Goal: Information Seeking & Learning: Learn about a topic

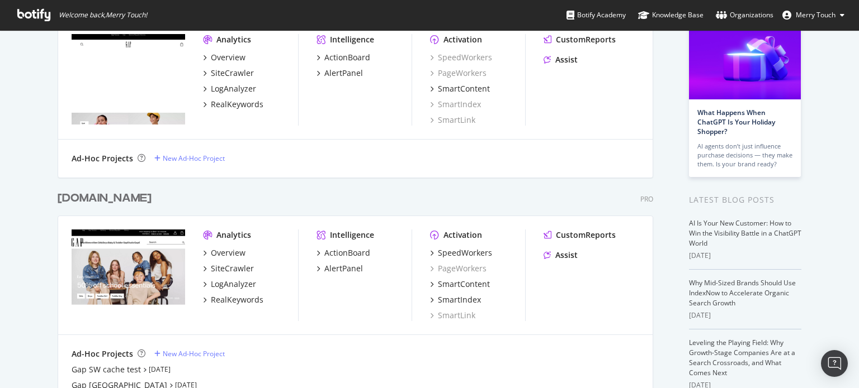
scroll to position [91, 0]
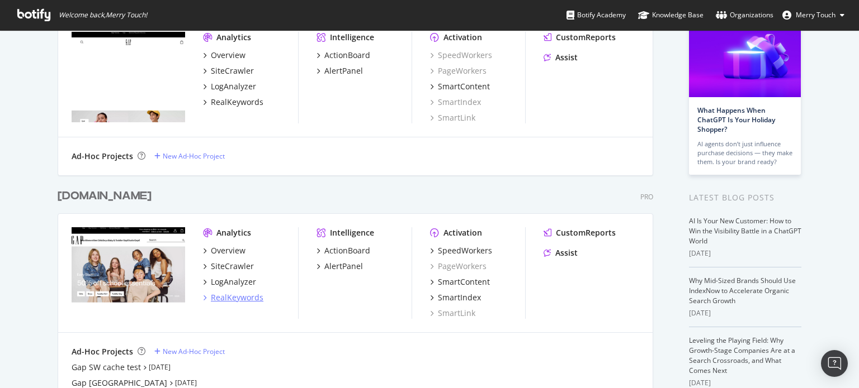
click at [225, 297] on div "RealKeywords" at bounding box center [237, 297] width 53 height 11
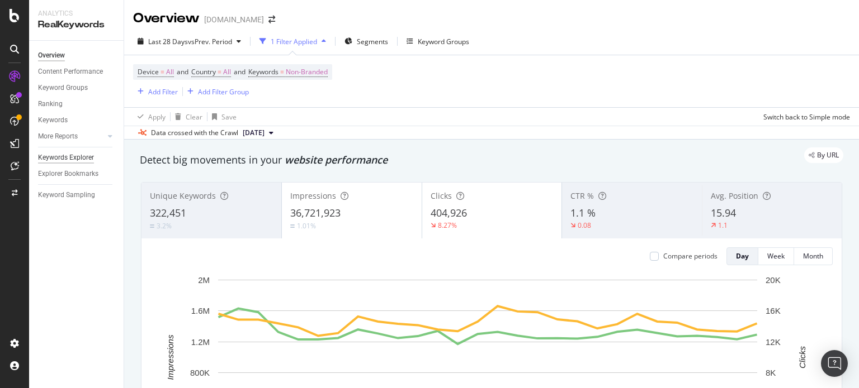
click at [56, 159] on div "Keywords Explorer" at bounding box center [66, 158] width 56 height 12
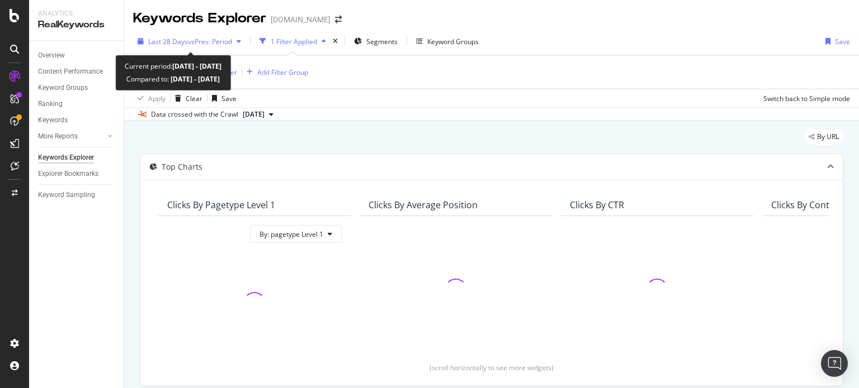
click at [217, 40] on span "vs Prev. Period" at bounding box center [210, 42] width 44 height 10
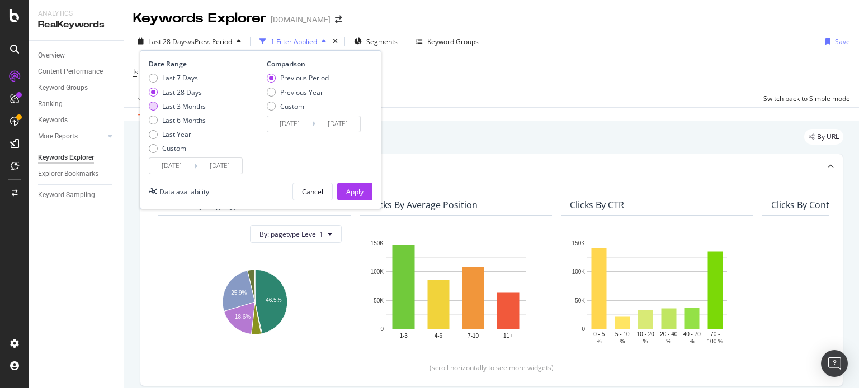
click at [186, 107] on div "Last 3 Months" at bounding box center [184, 107] width 44 height 10
type input "[DATE]"
click at [286, 94] on div "Previous Year" at bounding box center [301, 93] width 43 height 10
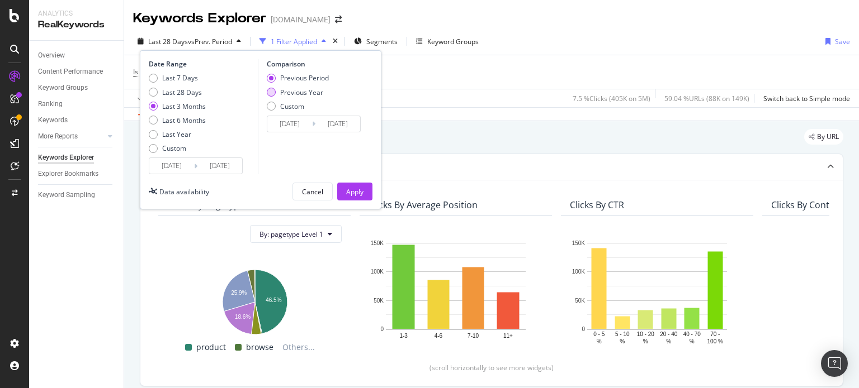
type input "[DATE]"
click at [354, 187] on div "Apply" at bounding box center [354, 192] width 17 height 10
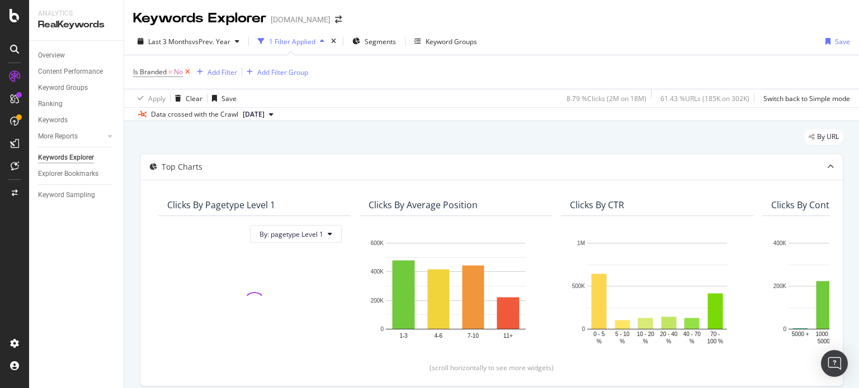
click at [191, 72] on icon at bounding box center [188, 72] width 10 height 11
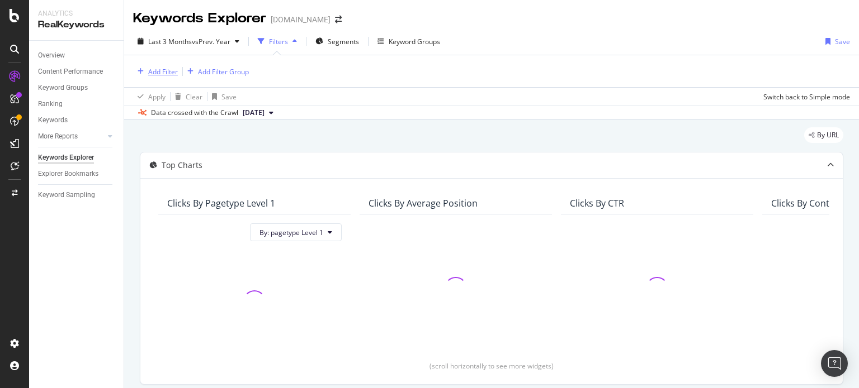
click at [162, 72] on div "Add Filter" at bounding box center [163, 72] width 30 height 10
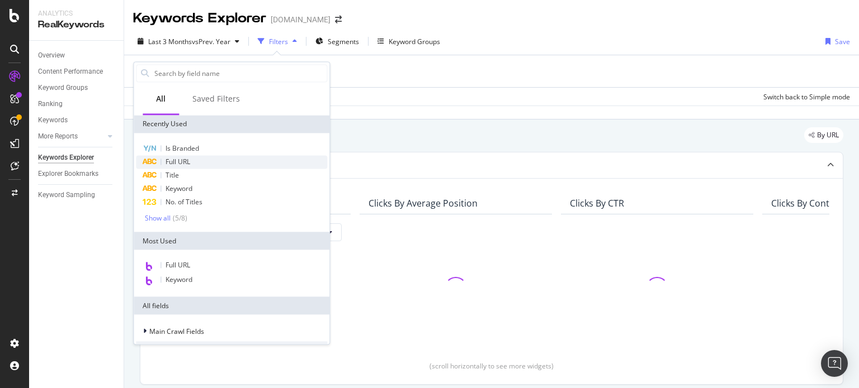
click at [186, 156] on div "Full URL" at bounding box center [231, 161] width 191 height 13
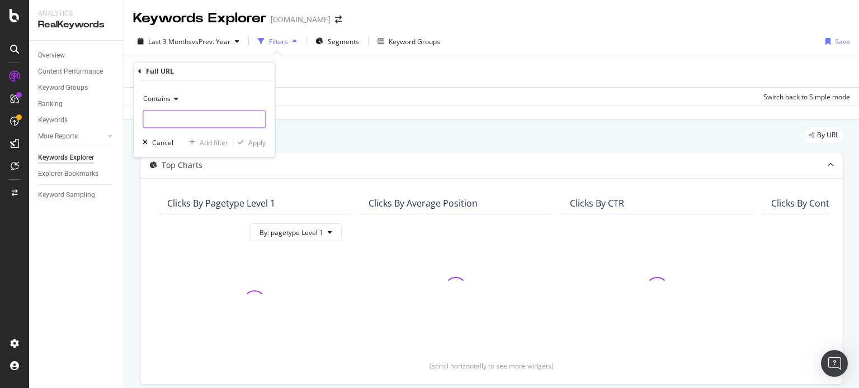
click at [177, 122] on input "text" at bounding box center [204, 120] width 122 height 18
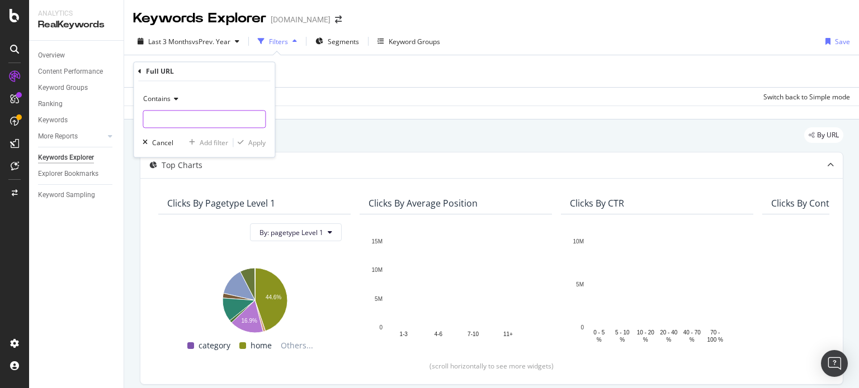
paste input "cid=12378"
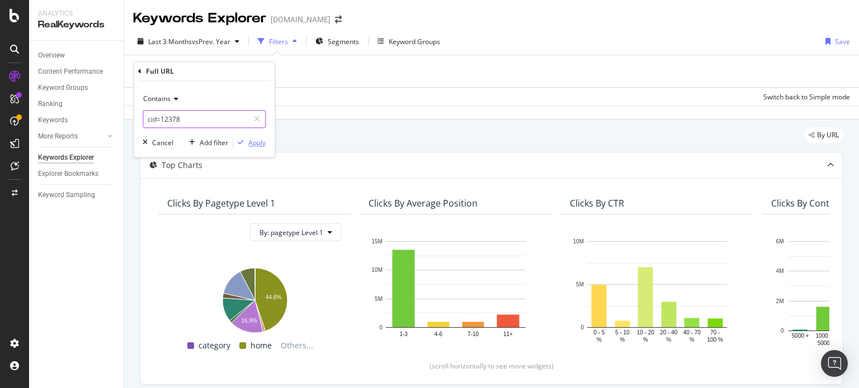
type input "cid=12378"
click at [259, 142] on div "Apply" at bounding box center [256, 143] width 17 height 10
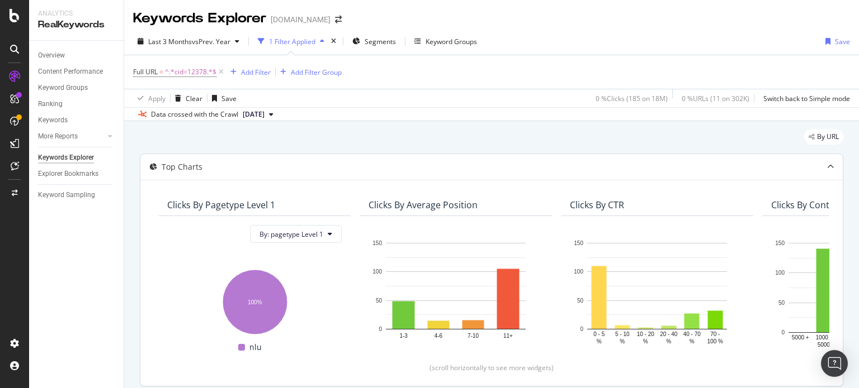
click at [438, 203] on div "Clicks By Average Position" at bounding box center [422, 205] width 109 height 11
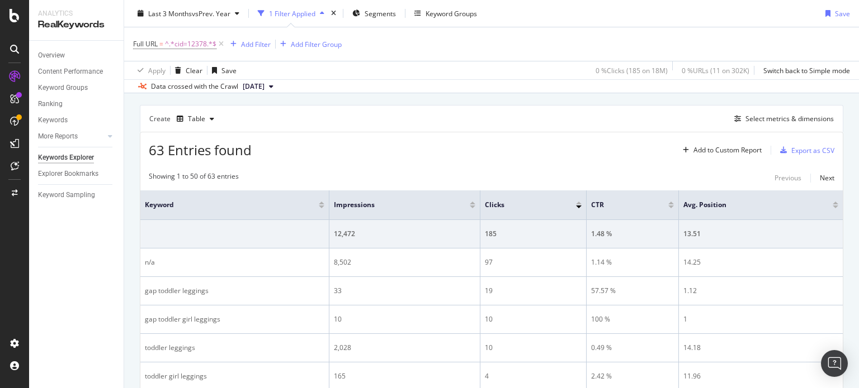
scroll to position [295, 0]
click at [745, 120] on div "Select metrics & dimensions" at bounding box center [789, 119] width 88 height 10
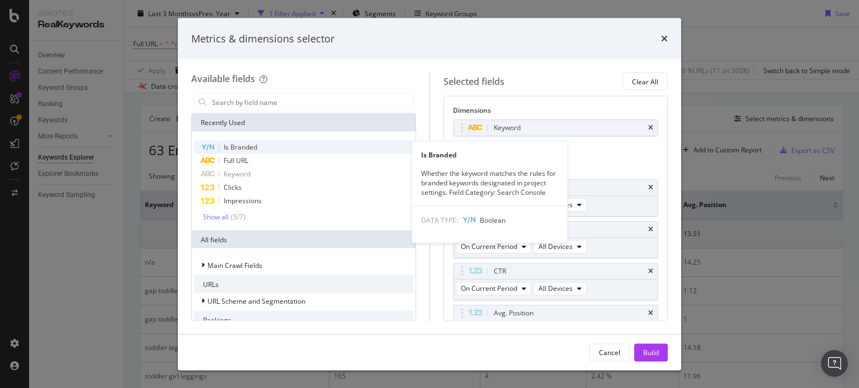
click at [334, 149] on div "Is Branded" at bounding box center [303, 147] width 219 height 13
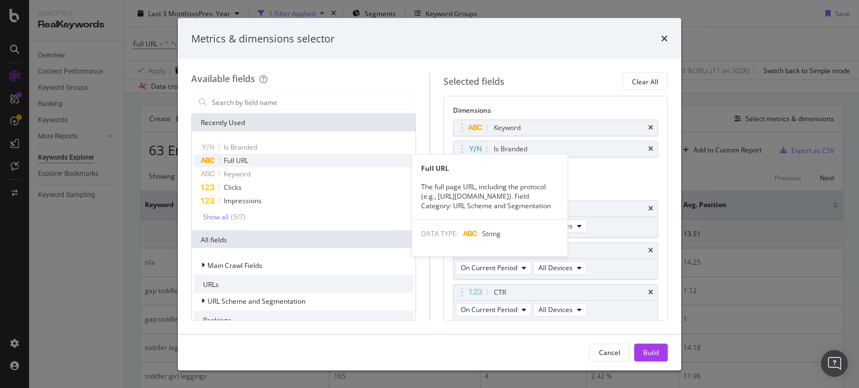
click at [329, 156] on div "Full URL" at bounding box center [303, 160] width 219 height 13
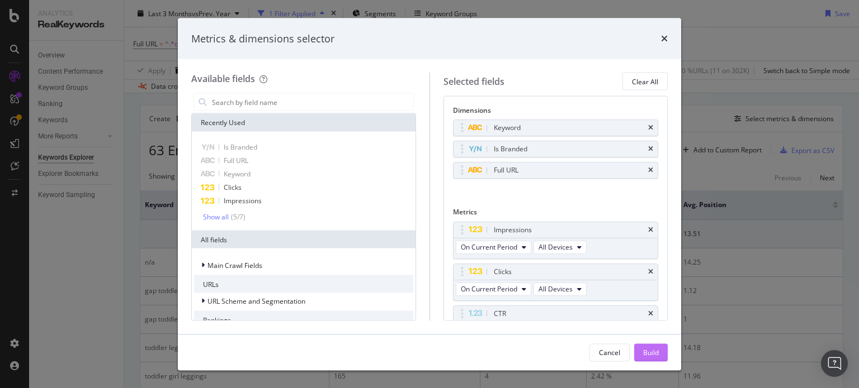
click at [652, 355] on div "Build" at bounding box center [651, 353] width 16 height 10
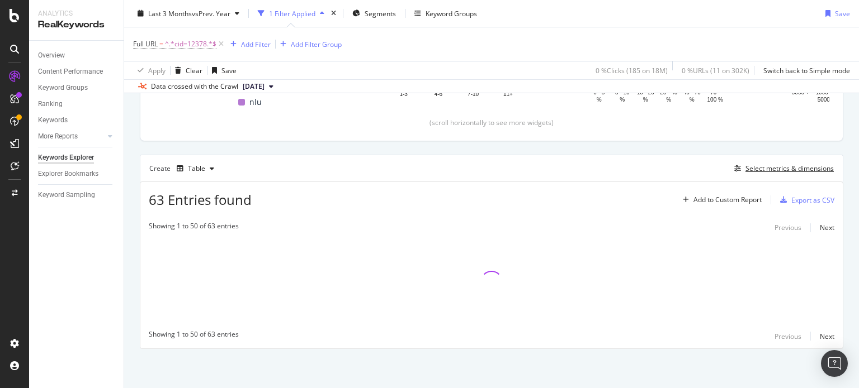
scroll to position [244, 0]
click at [802, 165] on div "Select metrics & dimensions" at bounding box center [789, 170] width 88 height 10
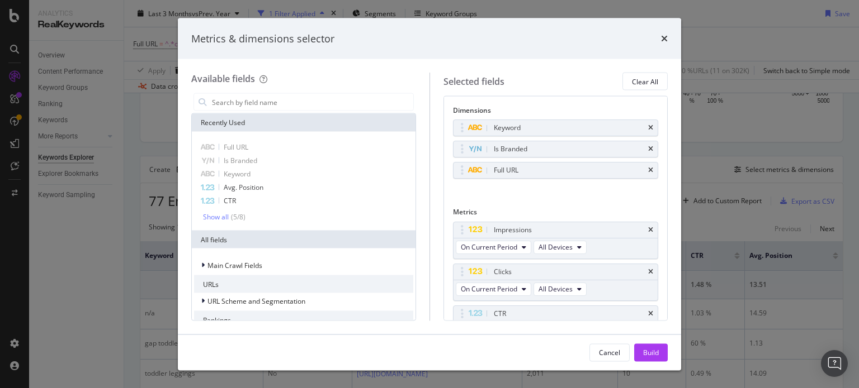
click at [649, 143] on div "Dimensions Keyword Is Branded Full URL You can use this field as a dimension Me…" at bounding box center [555, 208] width 225 height 225
click at [648, 149] on icon "times" at bounding box center [650, 149] width 5 height 7
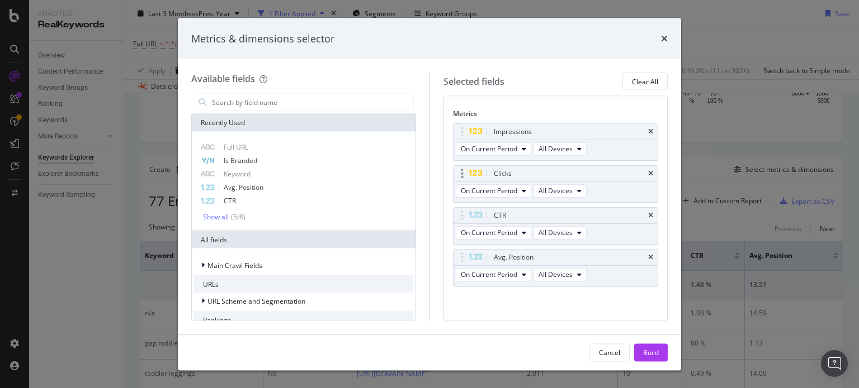
scroll to position [78, 0]
click at [648, 212] on icon "times" at bounding box center [650, 214] width 5 height 7
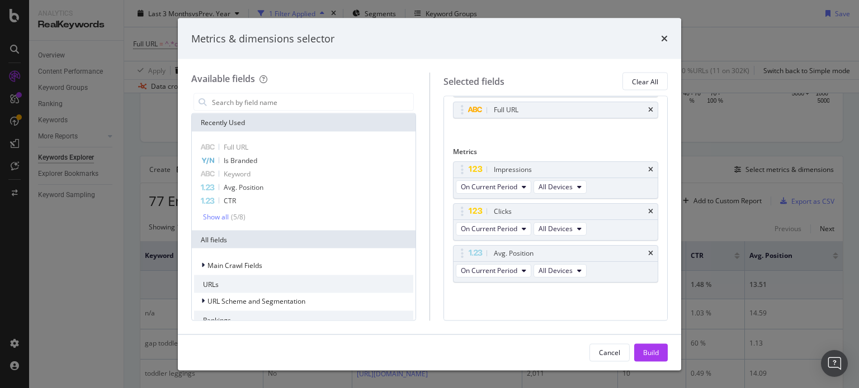
scroll to position [36, 0]
click at [259, 106] on input "modal" at bounding box center [312, 102] width 202 height 17
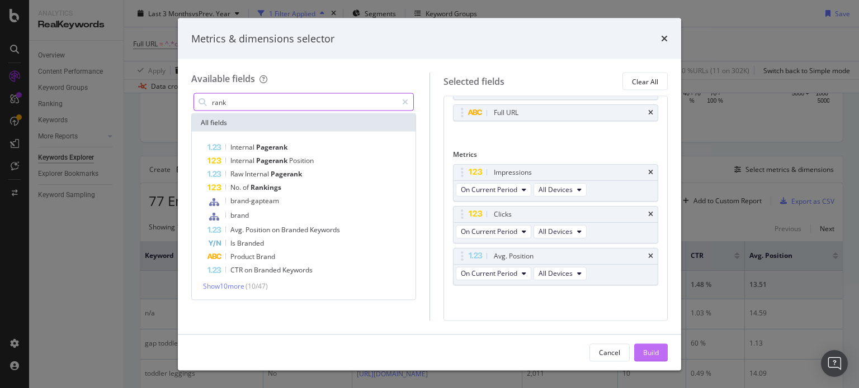
type input "rank"
click at [648, 353] on div "Build" at bounding box center [651, 353] width 16 height 10
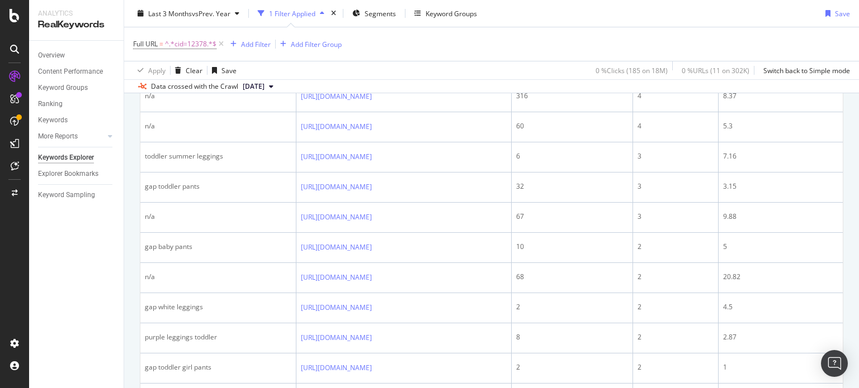
scroll to position [609, 0]
